Goal: Navigation & Orientation: Find specific page/section

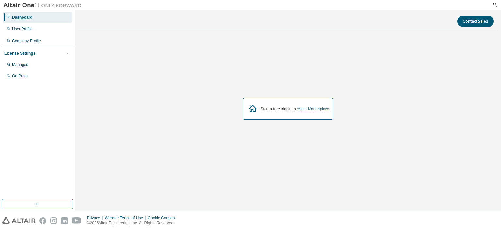
click at [315, 111] on link "Altair Marketplace" at bounding box center [313, 108] width 31 height 5
click at [25, 67] on div "Managed" at bounding box center [20, 64] width 16 height 5
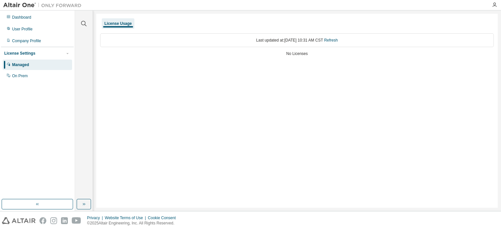
click at [63, 52] on div "License Settings" at bounding box center [37, 53] width 66 height 6
click at [67, 53] on icon "button" at bounding box center [68, 53] width 4 height 4
click at [17, 77] on div "On Prem" at bounding box center [20, 75] width 16 height 5
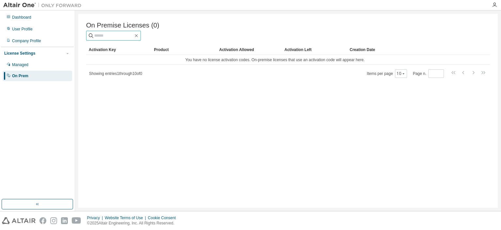
click at [126, 34] on input "text" at bounding box center [113, 35] width 39 height 7
type input "*******"
click at [27, 42] on div "Company Profile" at bounding box center [26, 40] width 29 height 5
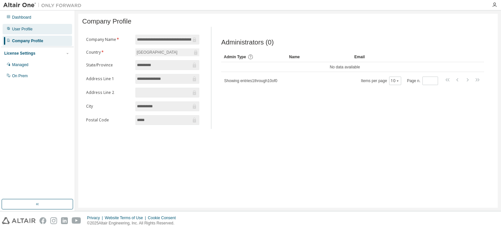
click at [23, 30] on div "User Profile" at bounding box center [22, 28] width 21 height 5
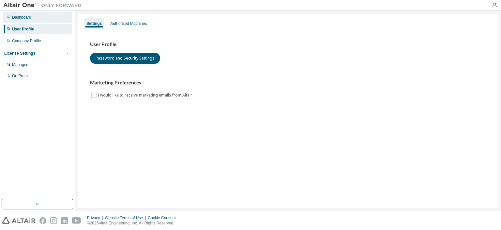
click at [24, 20] on div "Dashboard" at bounding box center [21, 17] width 19 height 5
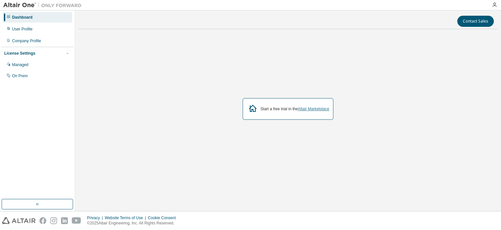
click at [313, 111] on link "Altair Marketplace" at bounding box center [313, 108] width 31 height 5
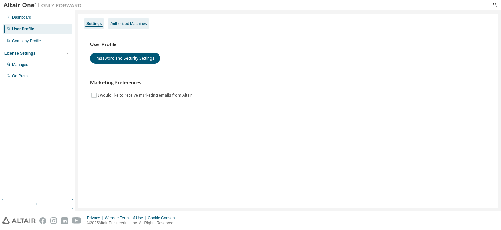
click at [134, 21] on div "Authorized Machines" at bounding box center [129, 23] width 42 height 10
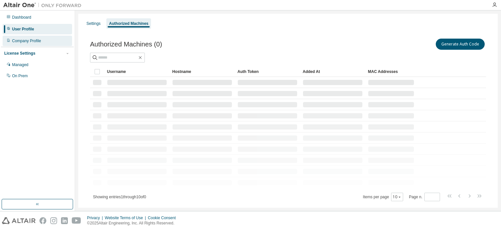
click at [38, 39] on div "Company Profile" at bounding box center [26, 40] width 29 height 5
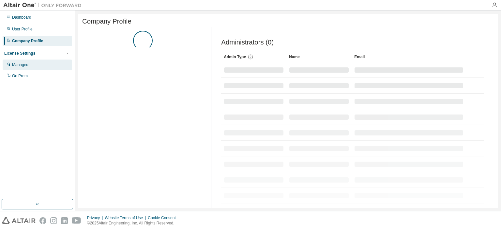
click at [24, 65] on div "Managed" at bounding box center [20, 64] width 16 height 5
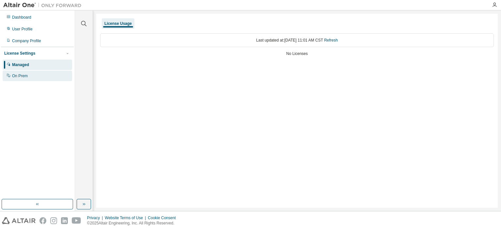
click at [26, 75] on div "On Prem" at bounding box center [20, 75] width 16 height 5
